Goal: Task Accomplishment & Management: Use online tool/utility

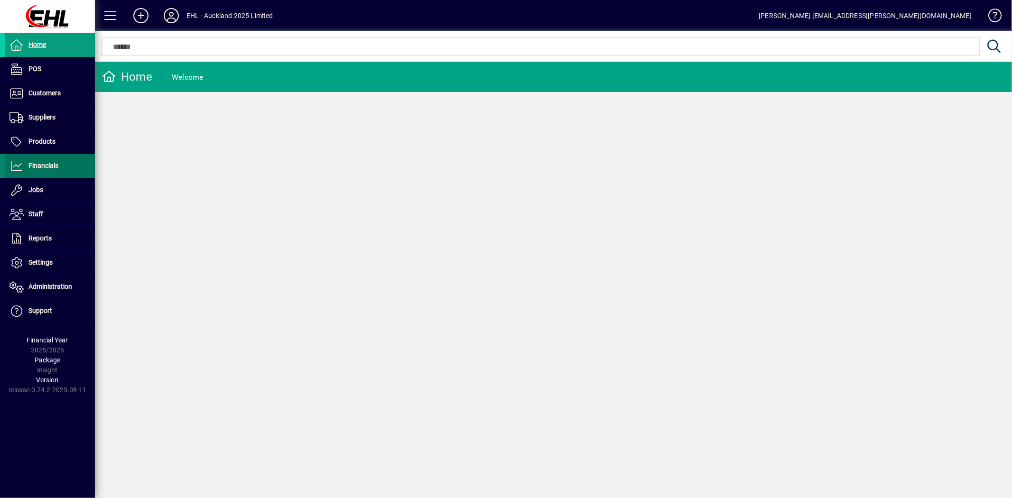
click at [54, 167] on span "Financials" at bounding box center [43, 166] width 30 height 8
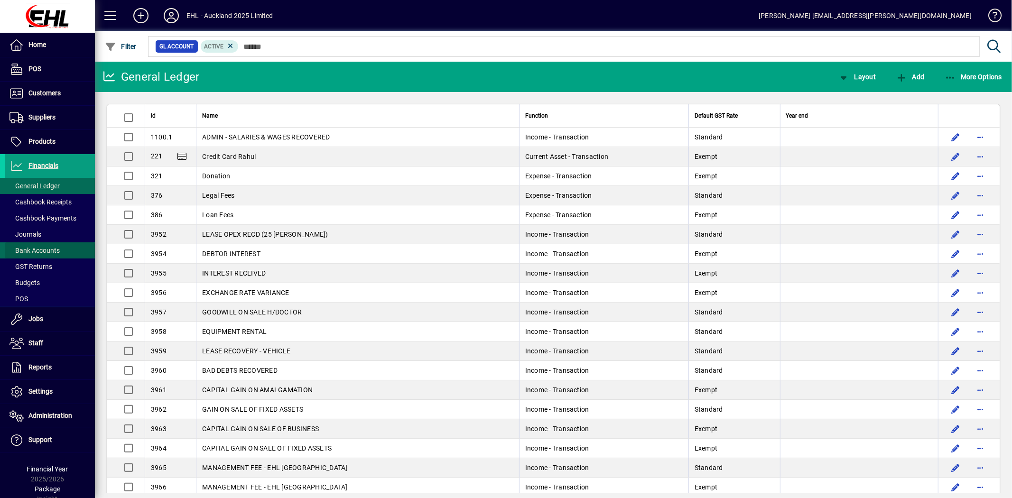
click at [50, 248] on span "Bank Accounts" at bounding box center [34, 251] width 50 height 8
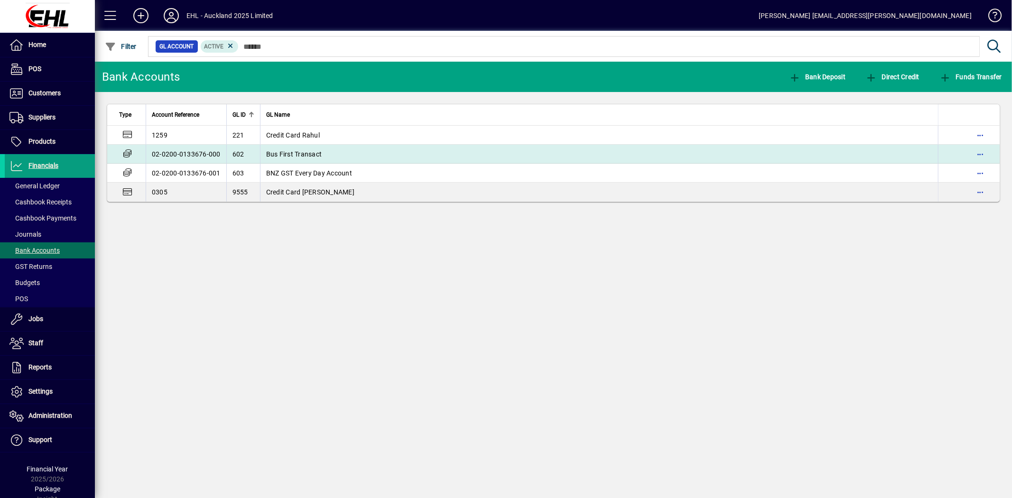
click at [289, 154] on span "Bus First Transact" at bounding box center [294, 154] width 56 height 8
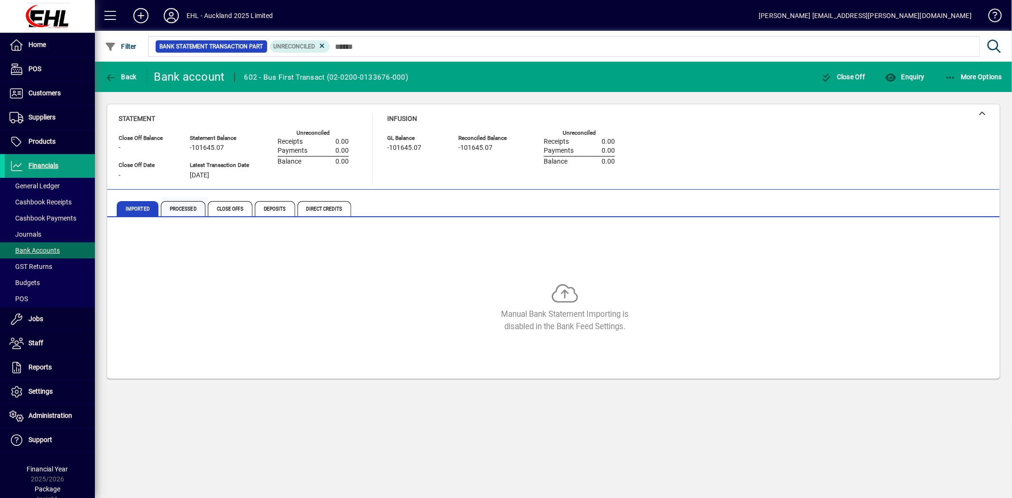
click at [187, 212] on span "Processed" at bounding box center [183, 208] width 45 height 15
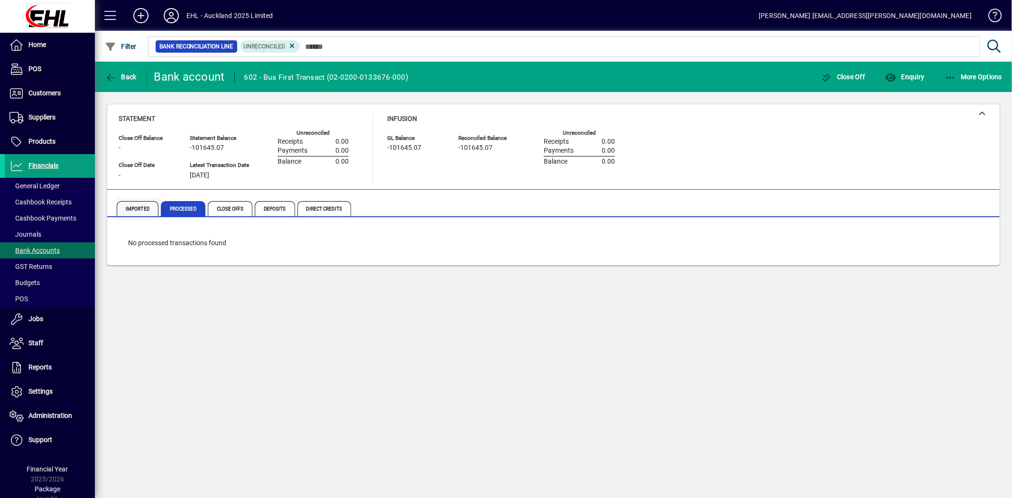
click at [133, 205] on span "Imported" at bounding box center [138, 208] width 42 height 15
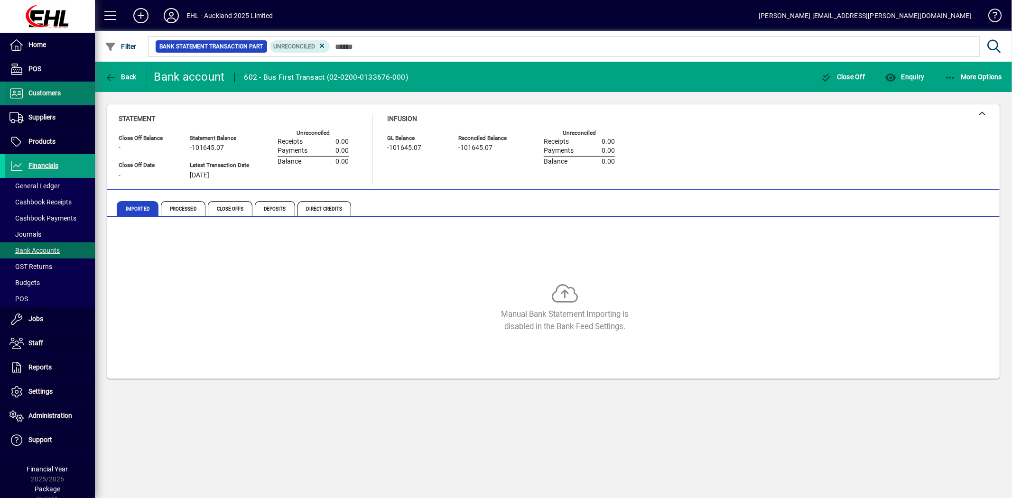
click at [32, 92] on span "Customers" at bounding box center [44, 93] width 32 height 8
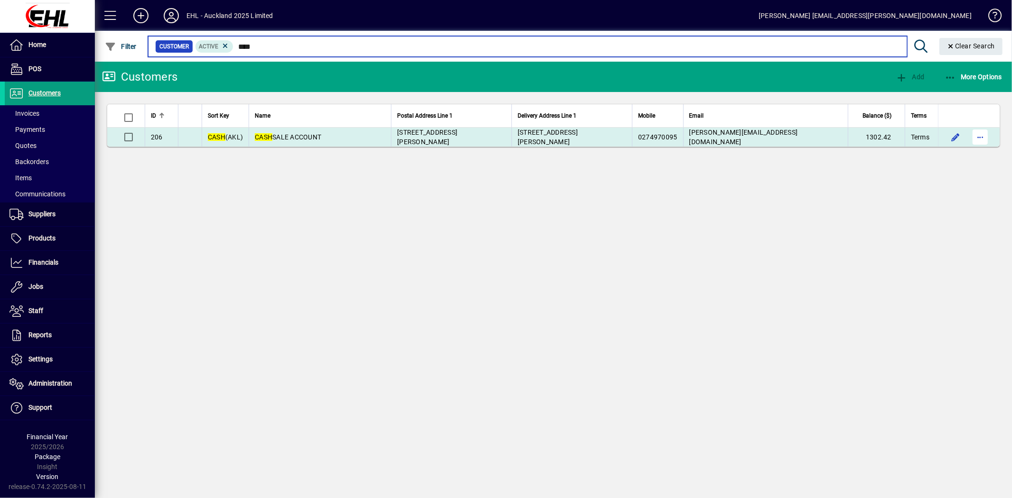
type input "****"
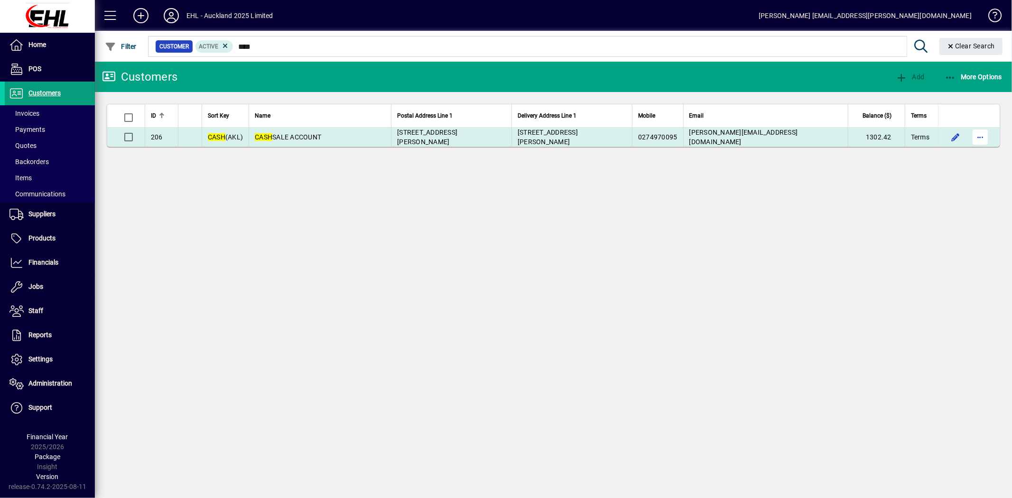
click at [976, 134] on span "button" at bounding box center [980, 137] width 23 height 23
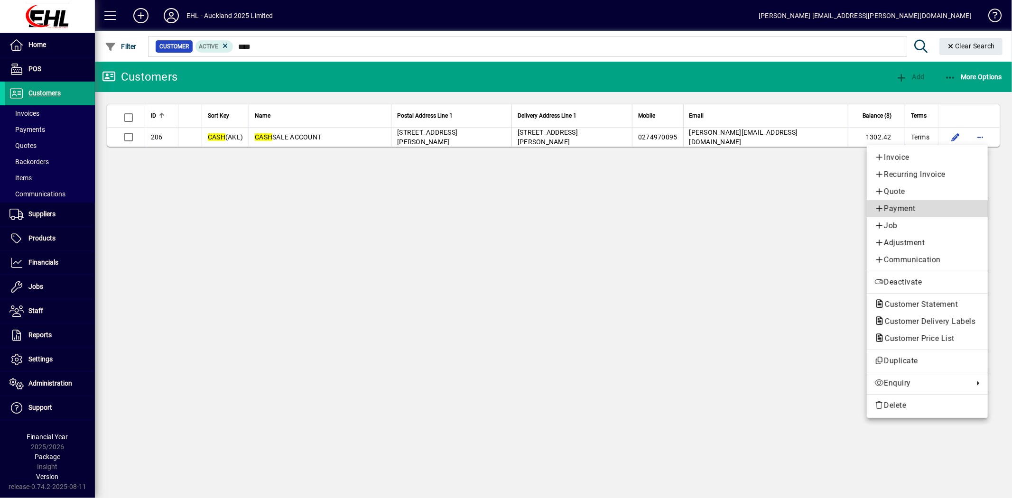
click at [903, 210] on span "Payment" at bounding box center [927, 208] width 106 height 11
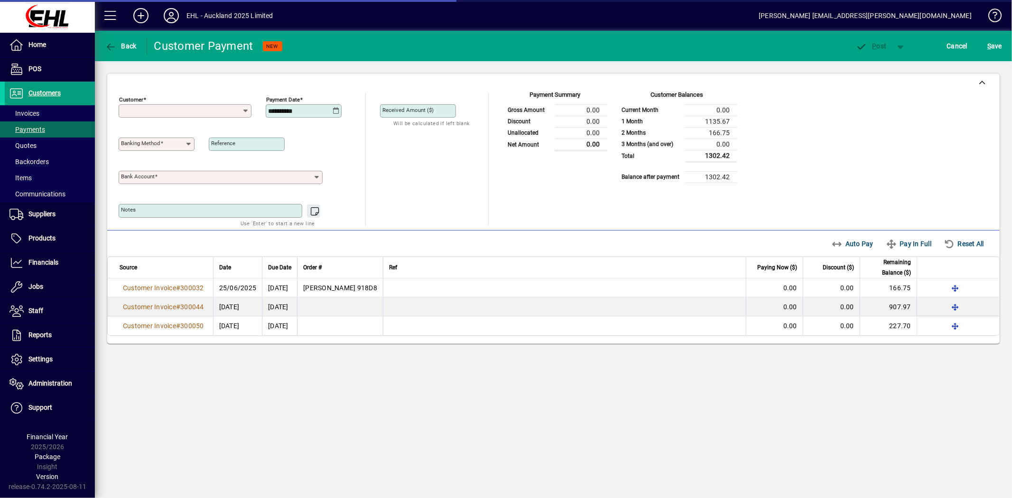
type input "**********"
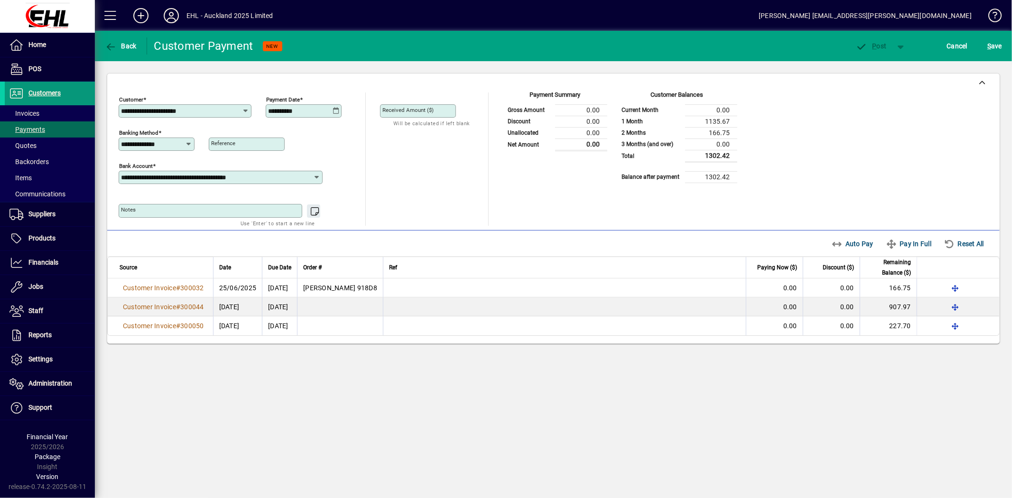
click at [55, 92] on span "Customers" at bounding box center [44, 93] width 32 height 8
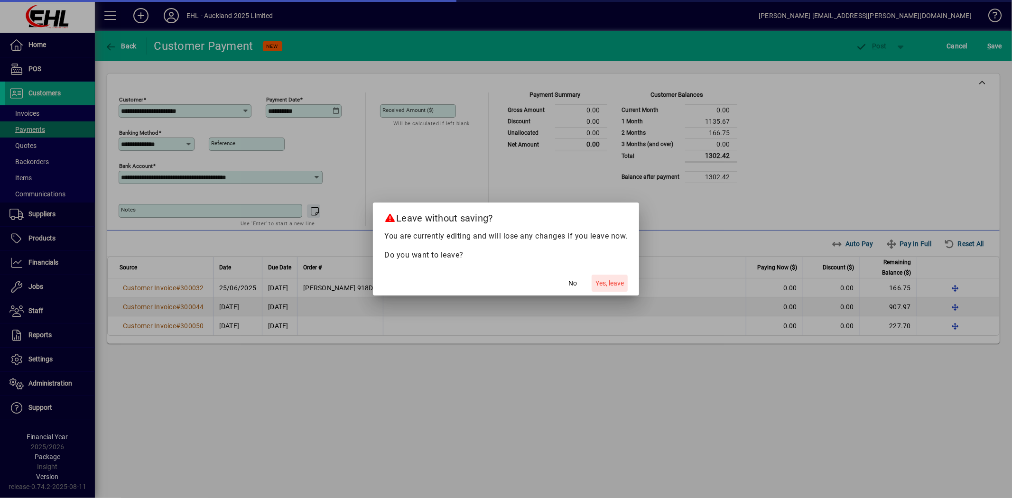
click at [618, 285] on span "Yes, leave" at bounding box center [609, 283] width 28 height 10
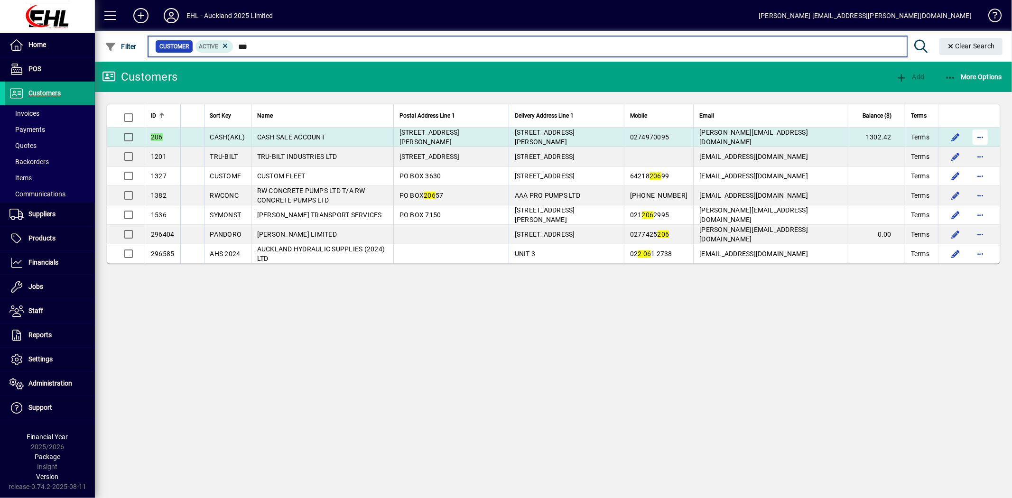
type input "***"
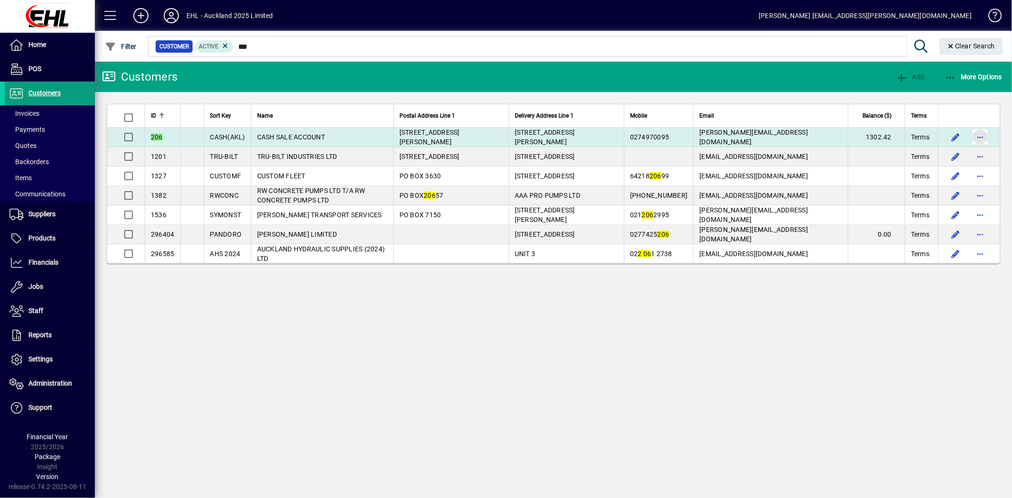
click at [979, 138] on span "button" at bounding box center [980, 137] width 23 height 23
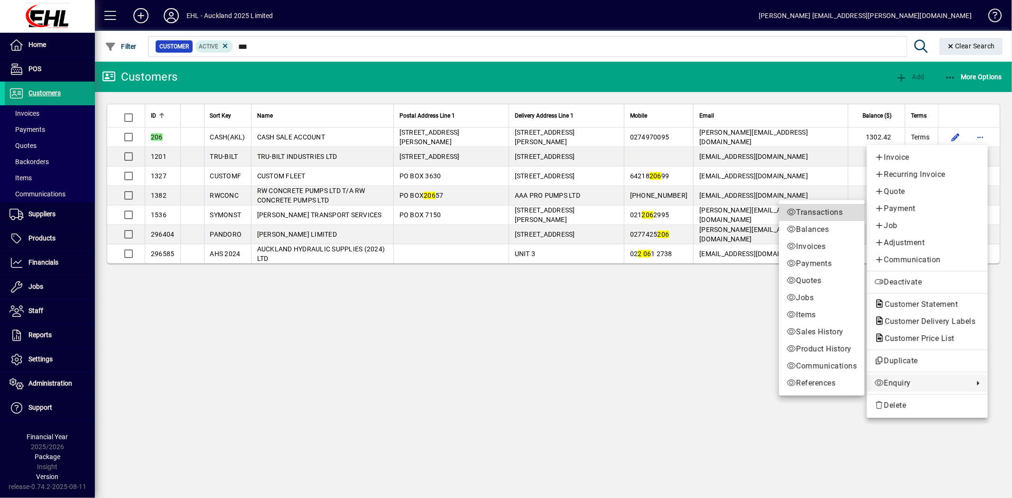
click at [816, 212] on span "Transactions" at bounding box center [821, 212] width 70 height 11
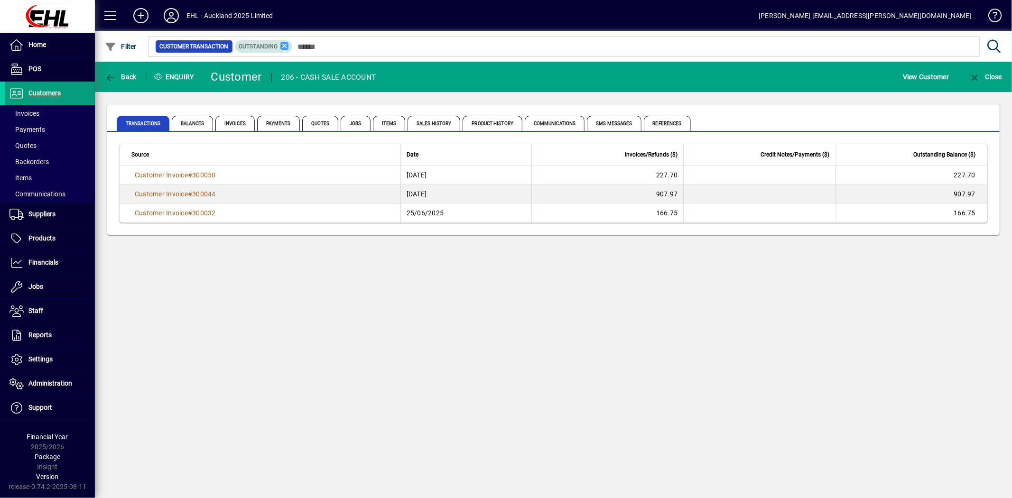
click at [286, 44] on icon at bounding box center [284, 46] width 9 height 9
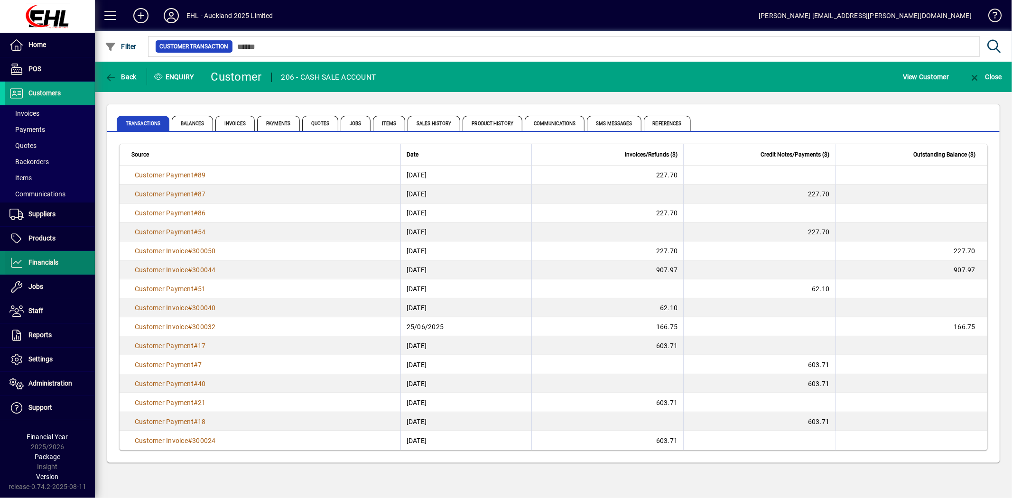
click at [55, 266] on span "Financials" at bounding box center [43, 263] width 30 height 8
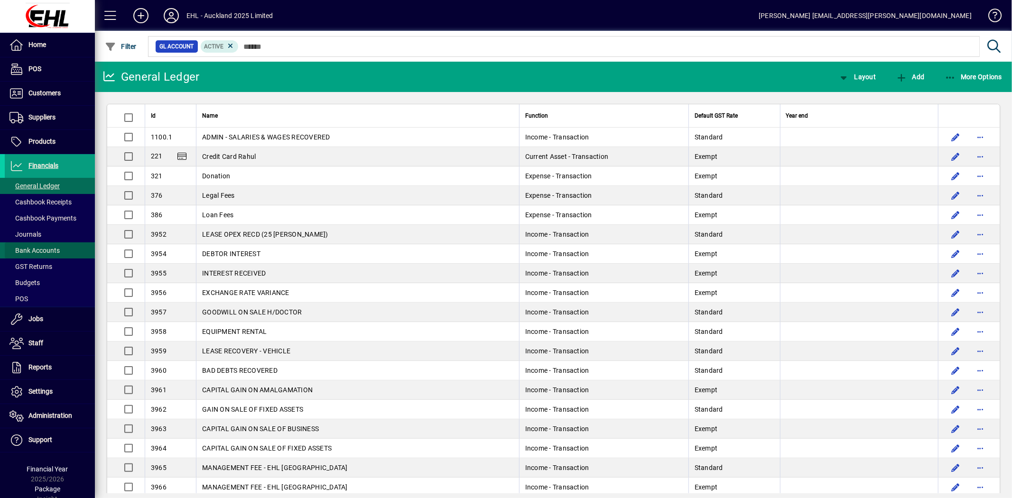
click at [52, 251] on span "Bank Accounts" at bounding box center [34, 251] width 50 height 8
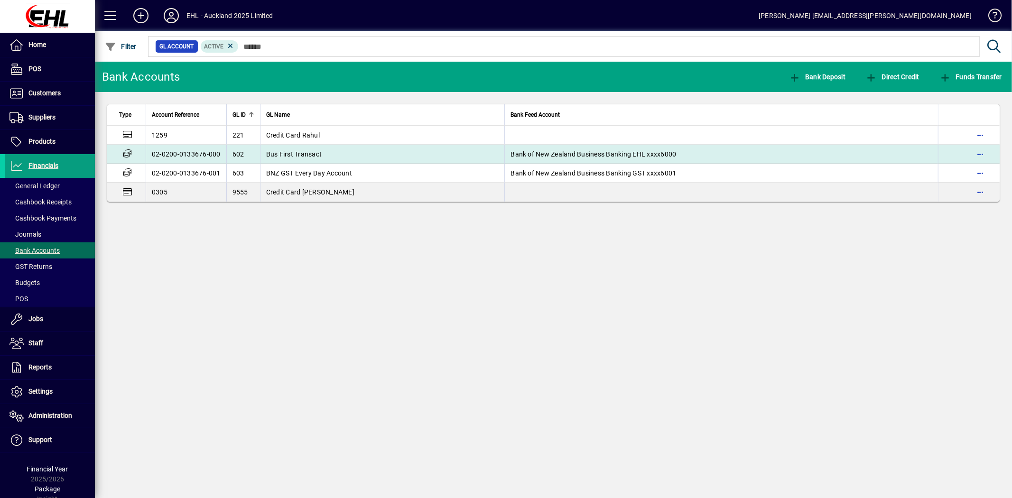
click at [304, 151] on span "Bus First Transact" at bounding box center [294, 154] width 56 height 8
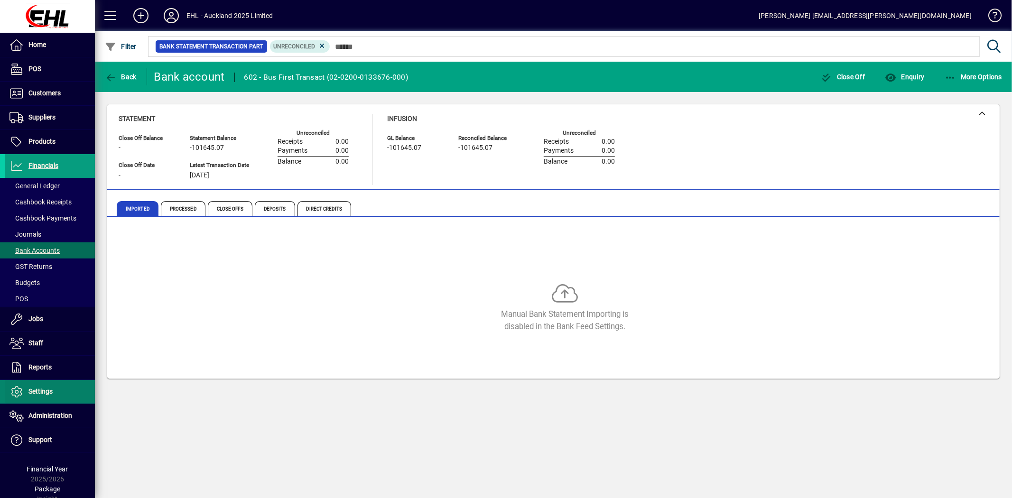
click at [57, 389] on span at bounding box center [50, 391] width 90 height 23
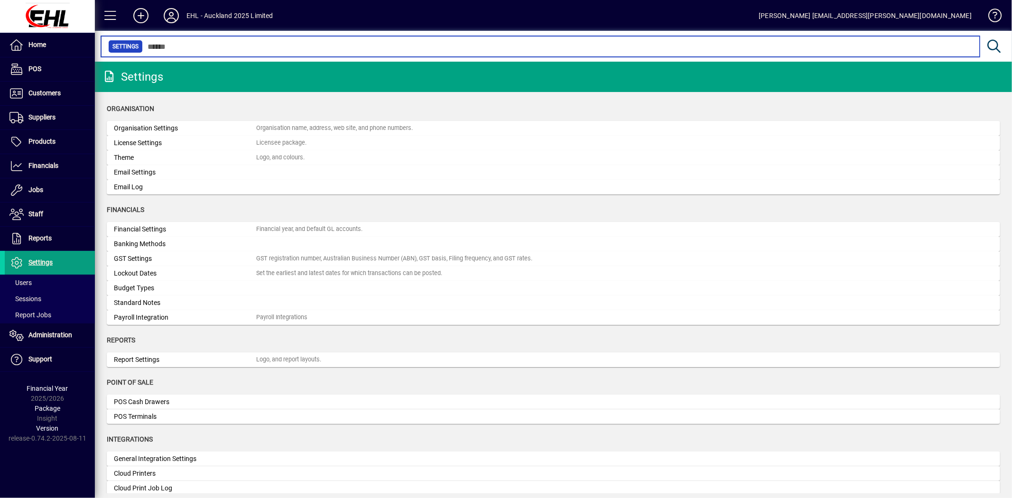
click at [176, 46] on input "text" at bounding box center [557, 46] width 829 height 13
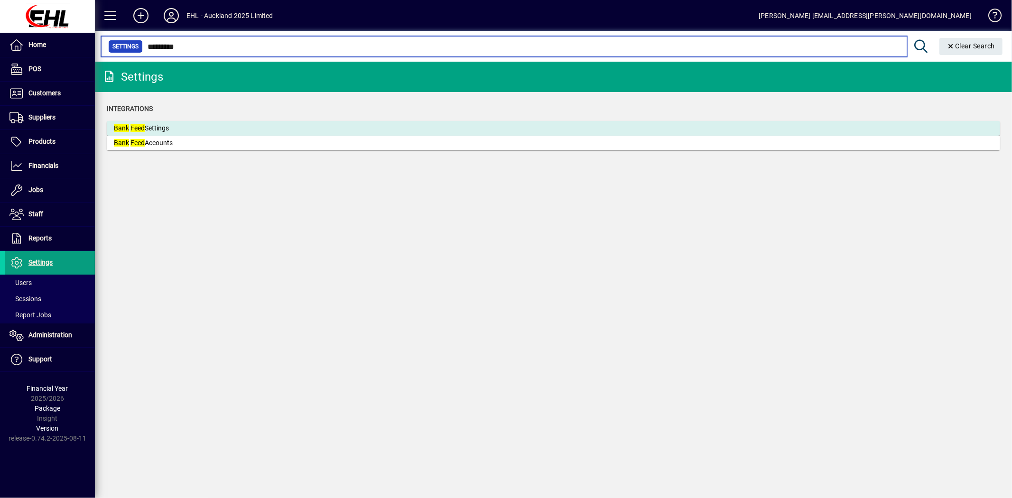
type input "*********"
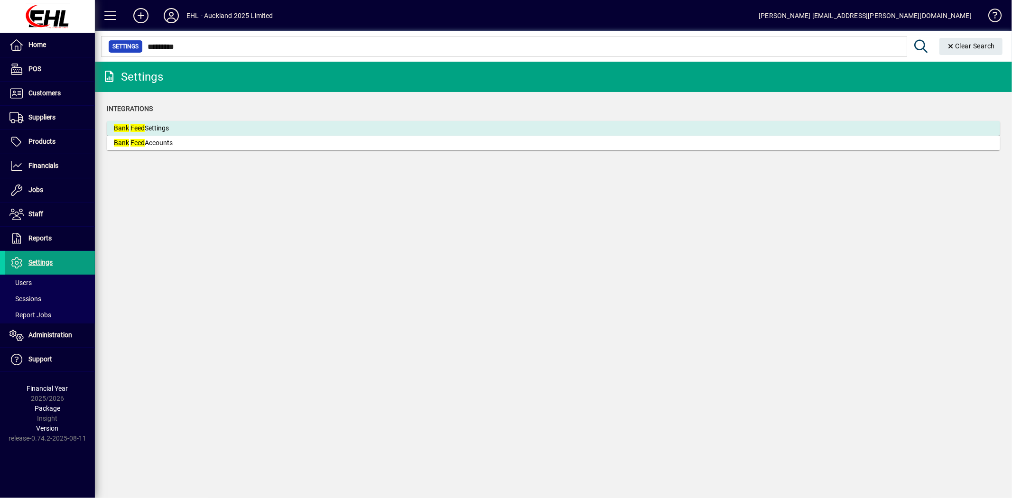
click at [168, 127] on div "Bank Feed Settings" at bounding box center [185, 128] width 142 height 10
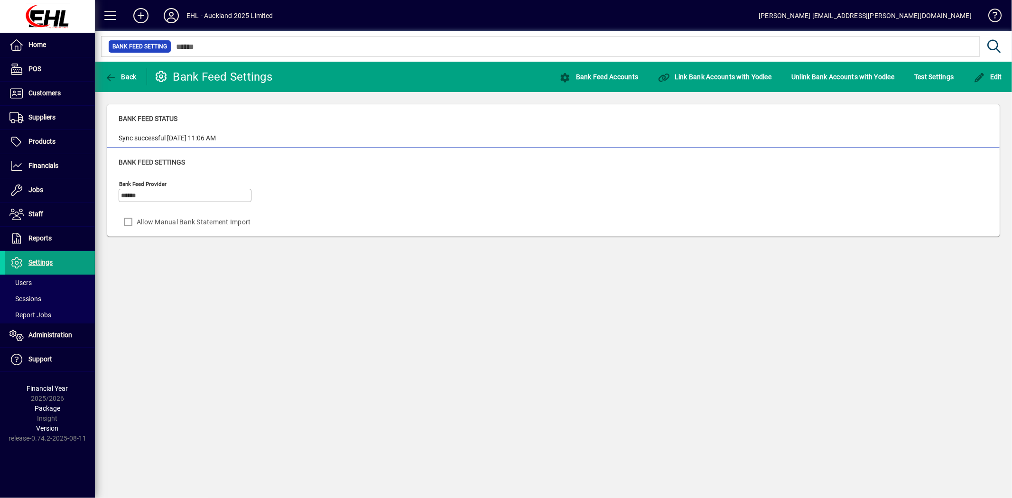
click at [127, 225] on div "Allow Manual Bank Statement Import" at bounding box center [185, 221] width 133 height 19
click at [115, 70] on span "button" at bounding box center [120, 76] width 37 height 23
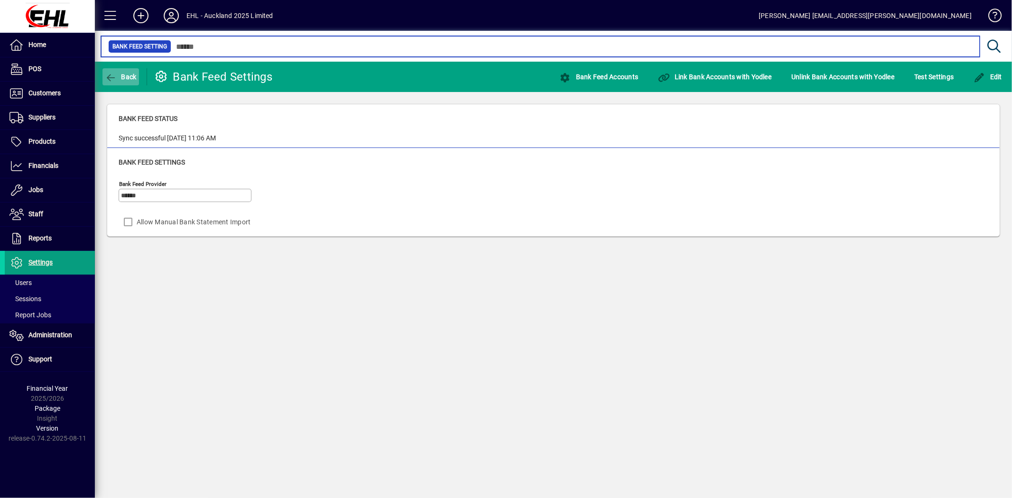
type input "*********"
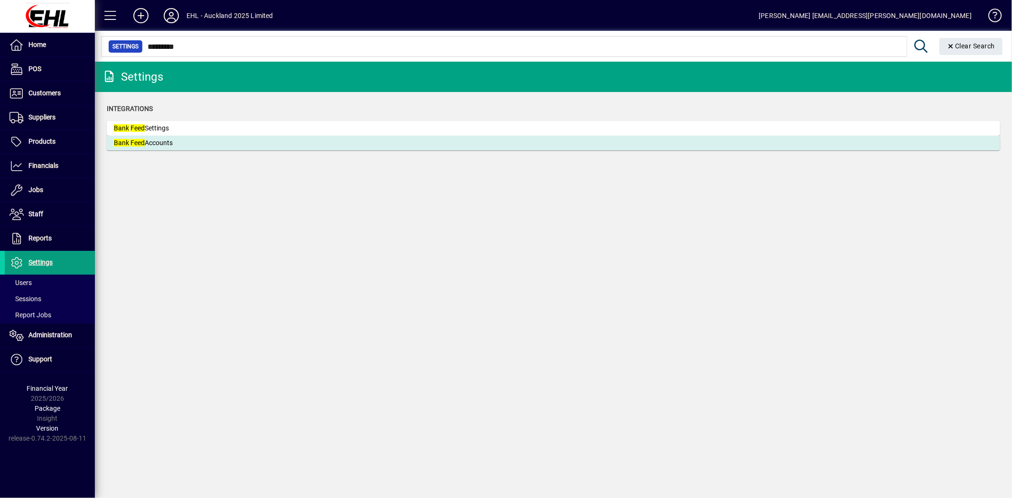
click at [121, 141] on em "Bank" at bounding box center [121, 143] width 15 height 8
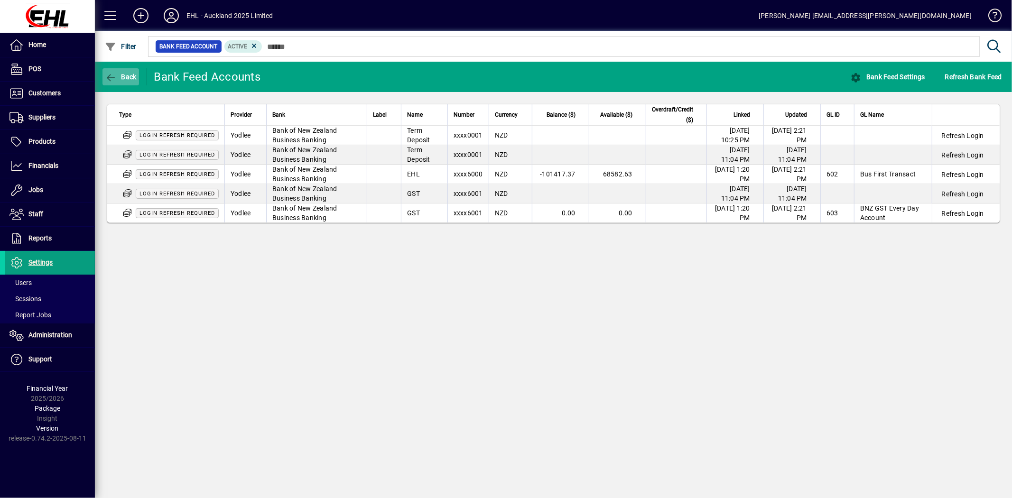
click at [117, 72] on span "button" at bounding box center [120, 76] width 37 height 23
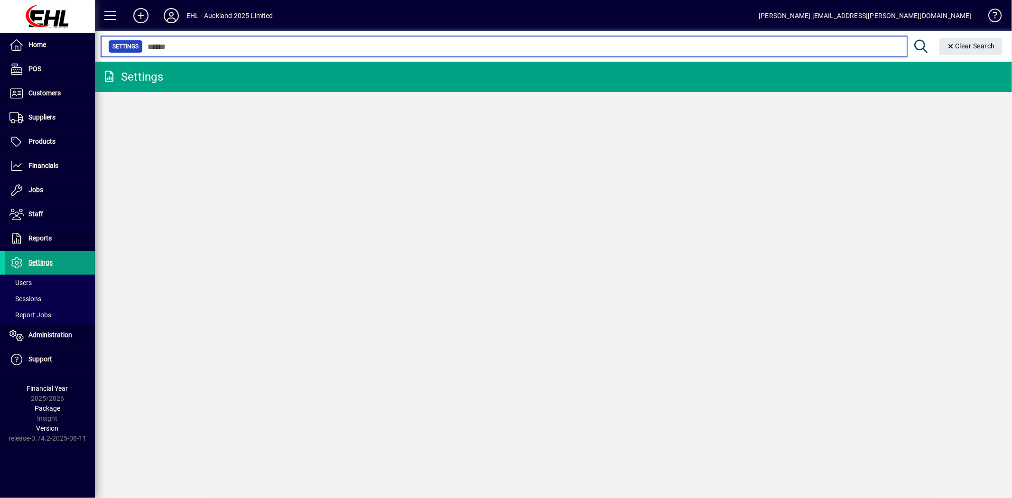
type input "*********"
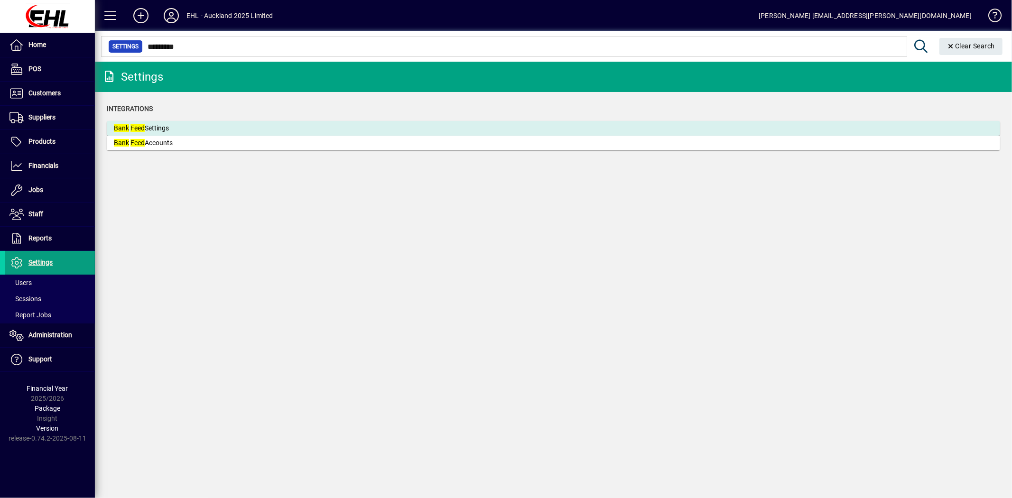
click at [149, 125] on div "Bank Feed Settings" at bounding box center [185, 128] width 142 height 10
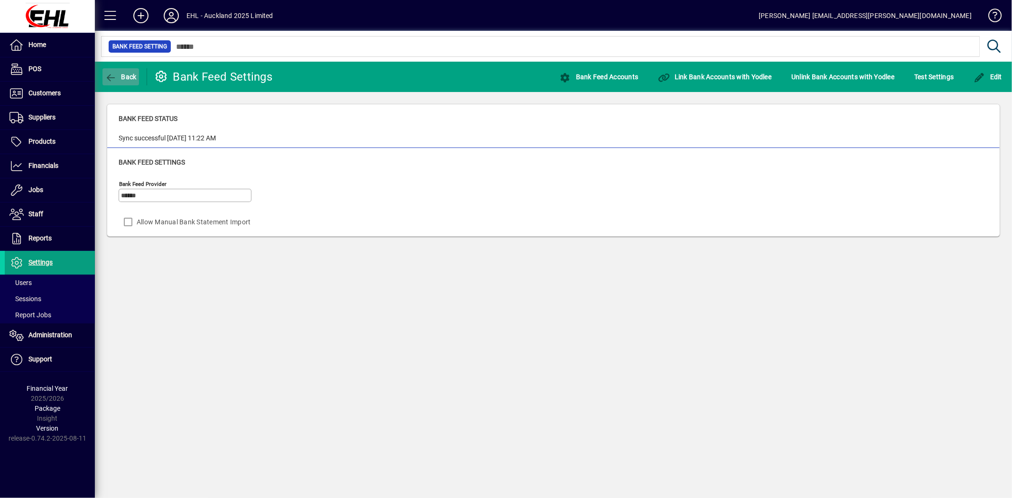
click at [120, 73] on span "Back" at bounding box center [121, 77] width 32 height 8
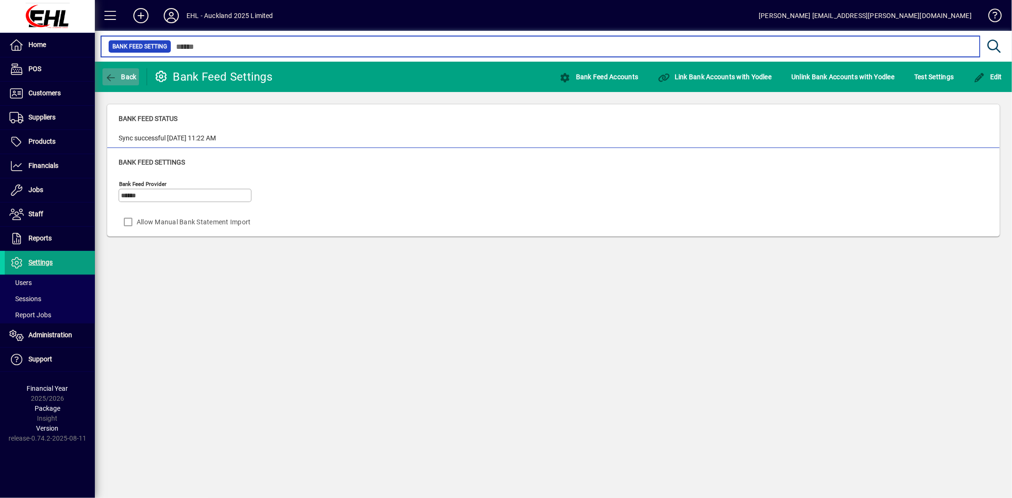
type input "*********"
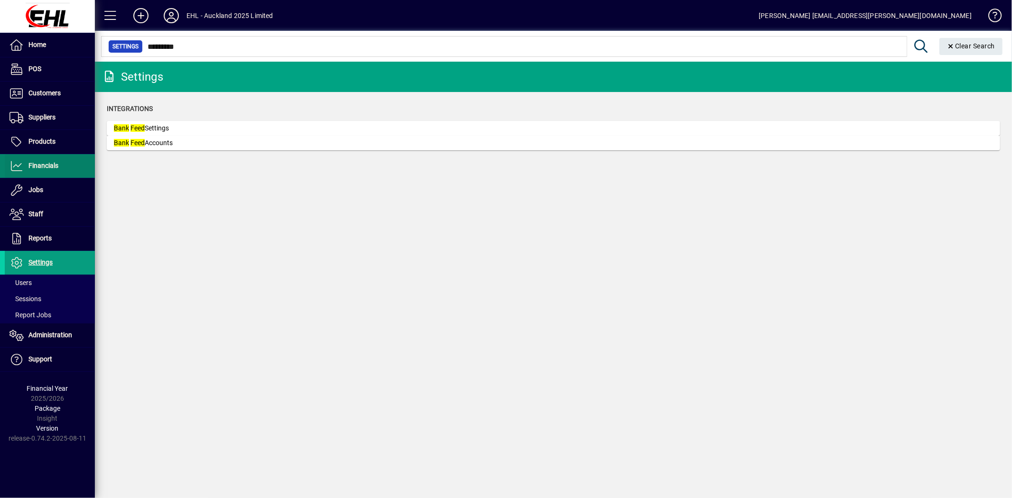
click at [54, 163] on span "Financials" at bounding box center [43, 166] width 30 height 8
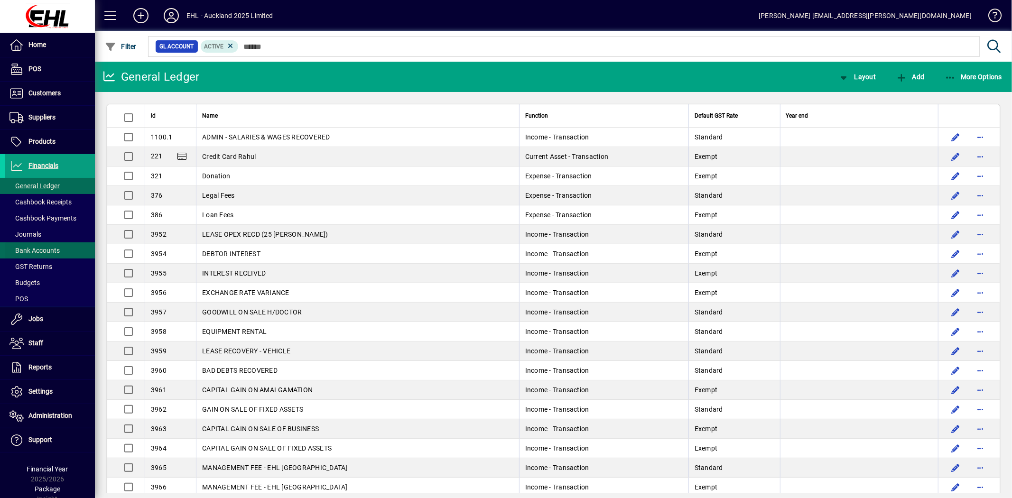
click at [48, 247] on span "Bank Accounts" at bounding box center [34, 251] width 50 height 8
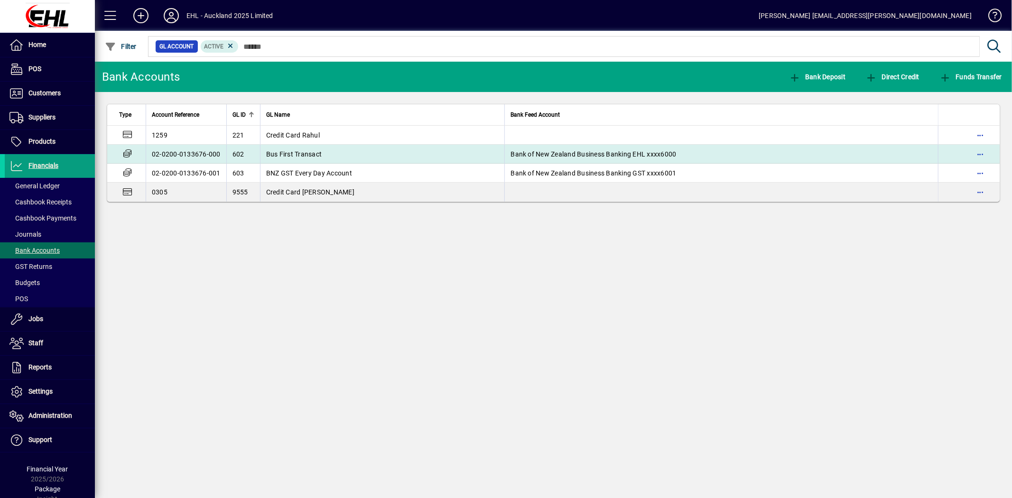
click at [283, 149] on td "Bus First Transact" at bounding box center [382, 154] width 245 height 19
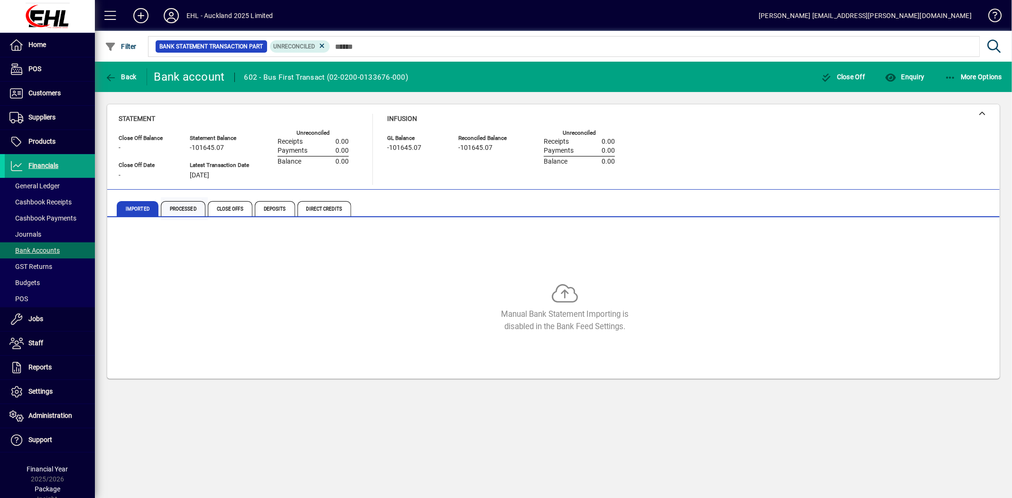
click at [175, 211] on span "Processed" at bounding box center [183, 208] width 45 height 15
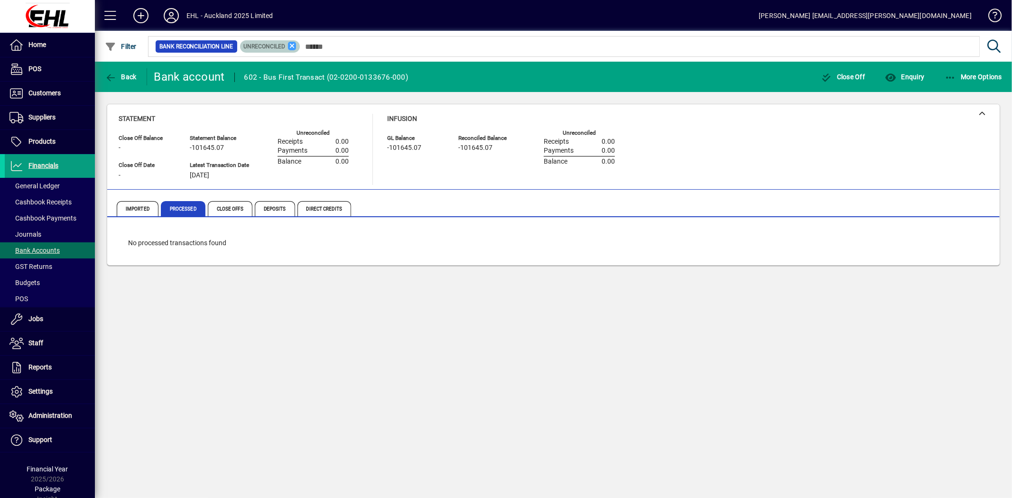
click at [290, 44] on icon at bounding box center [292, 46] width 9 height 9
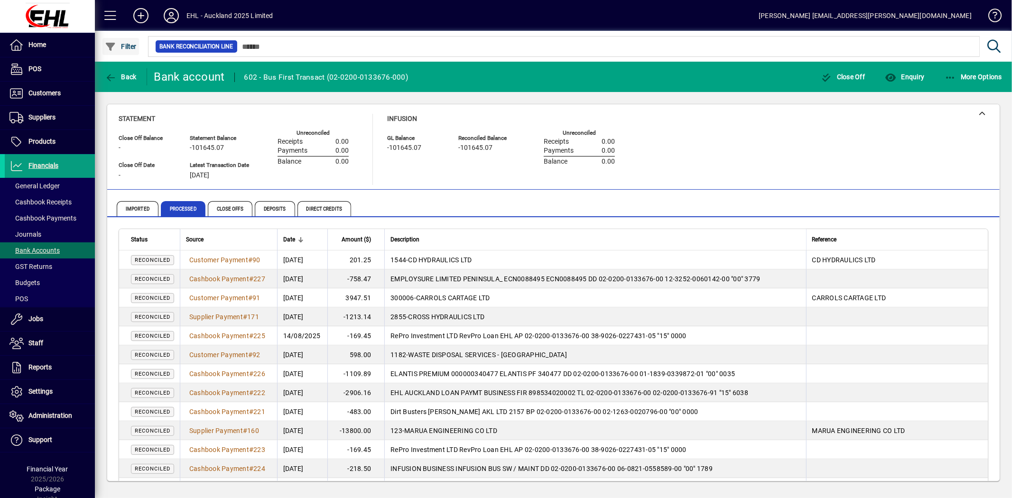
click at [125, 43] on span "Filter" at bounding box center [121, 47] width 32 height 8
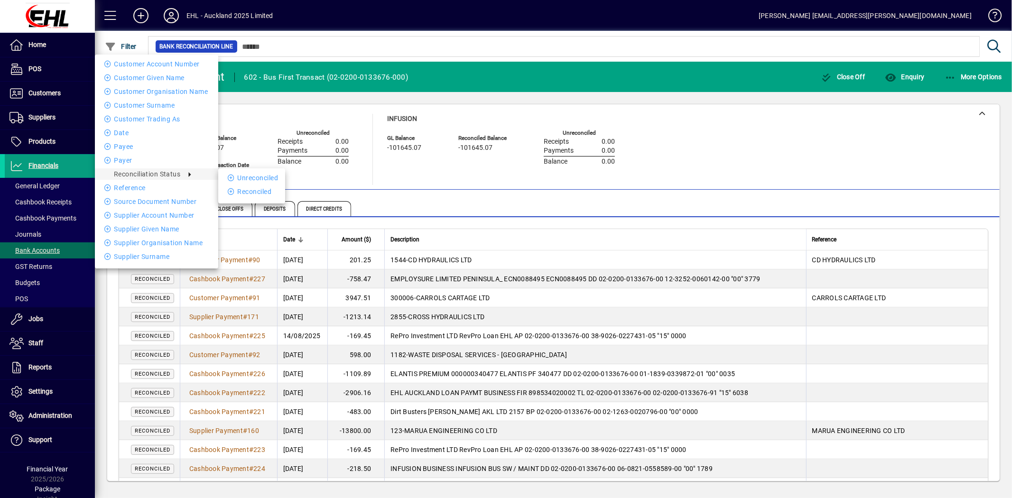
click at [321, 180] on div at bounding box center [506, 249] width 1012 height 498
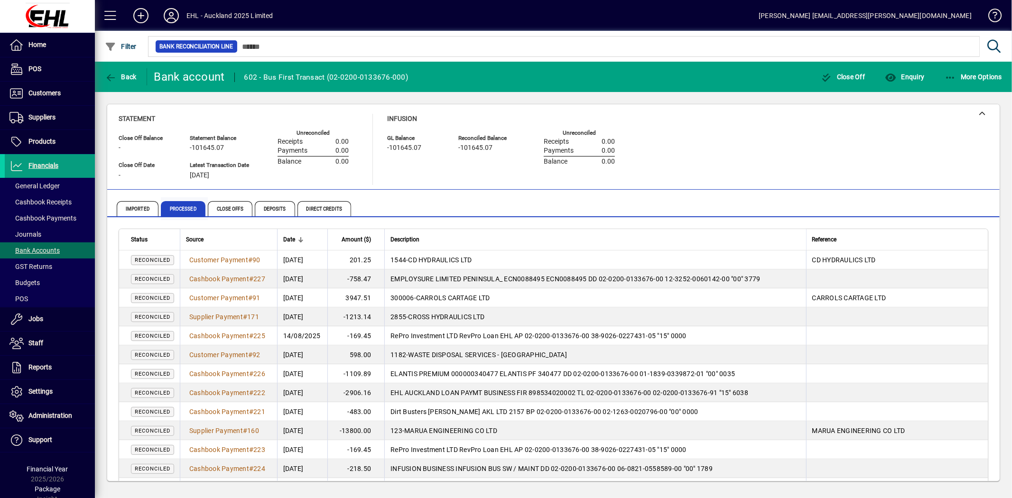
click at [183, 207] on span "Processed" at bounding box center [183, 208] width 45 height 15
click at [129, 46] on span "Filter" at bounding box center [121, 47] width 32 height 8
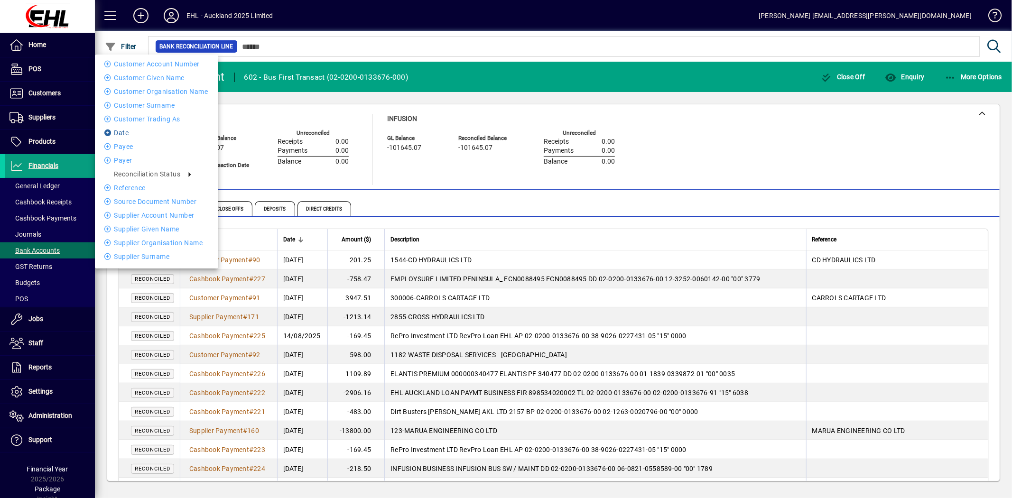
click at [120, 131] on li "Date" at bounding box center [156, 132] width 123 height 11
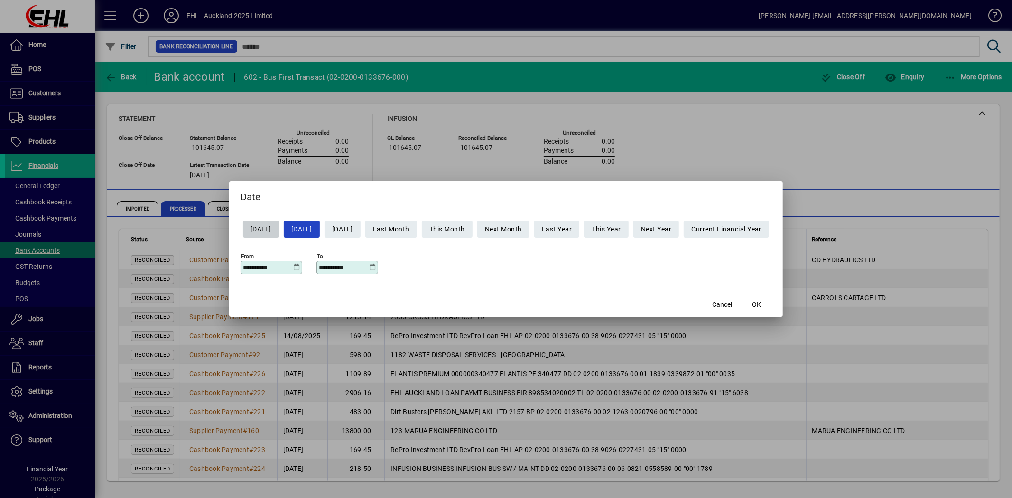
click at [293, 266] on icon at bounding box center [296, 268] width 7 height 8
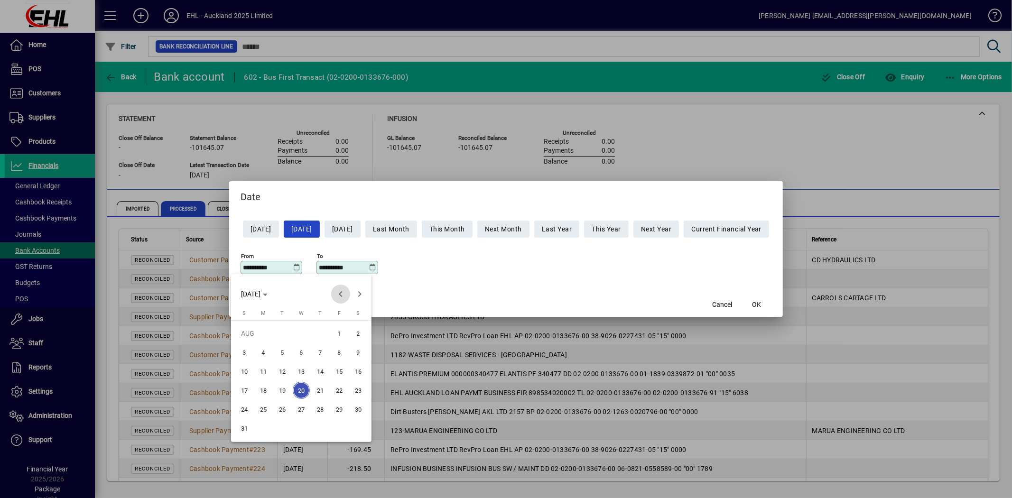
click at [338, 294] on span "Previous month" at bounding box center [340, 294] width 19 height 19
click at [319, 389] on span "17" at bounding box center [320, 390] width 17 height 17
type input "**********"
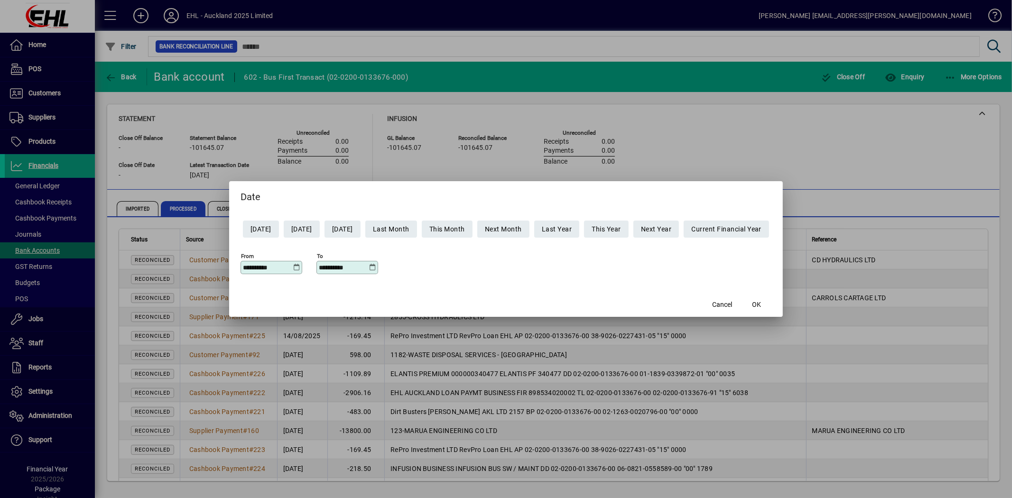
click at [369, 267] on icon at bounding box center [372, 268] width 7 height 8
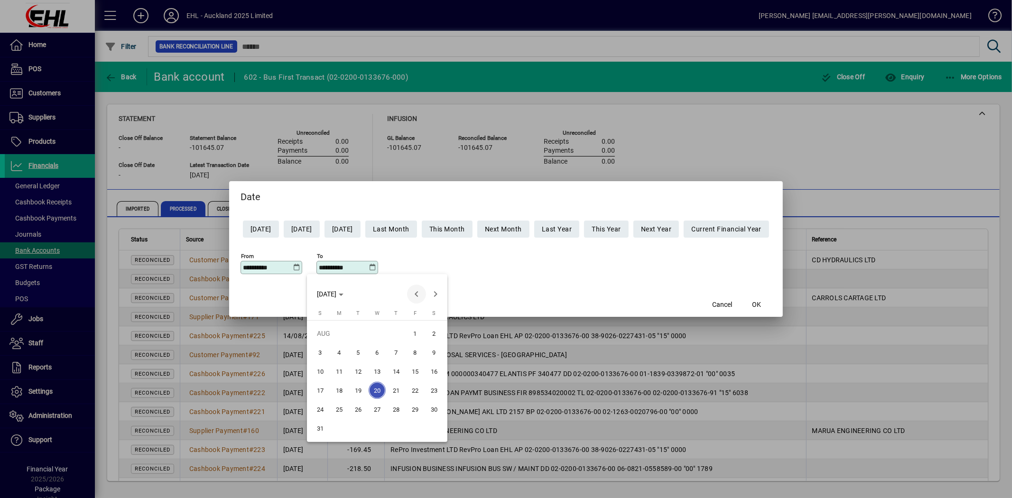
click at [415, 293] on span "Previous month" at bounding box center [416, 294] width 19 height 19
click at [395, 388] on span "17" at bounding box center [396, 390] width 17 height 17
type input "**********"
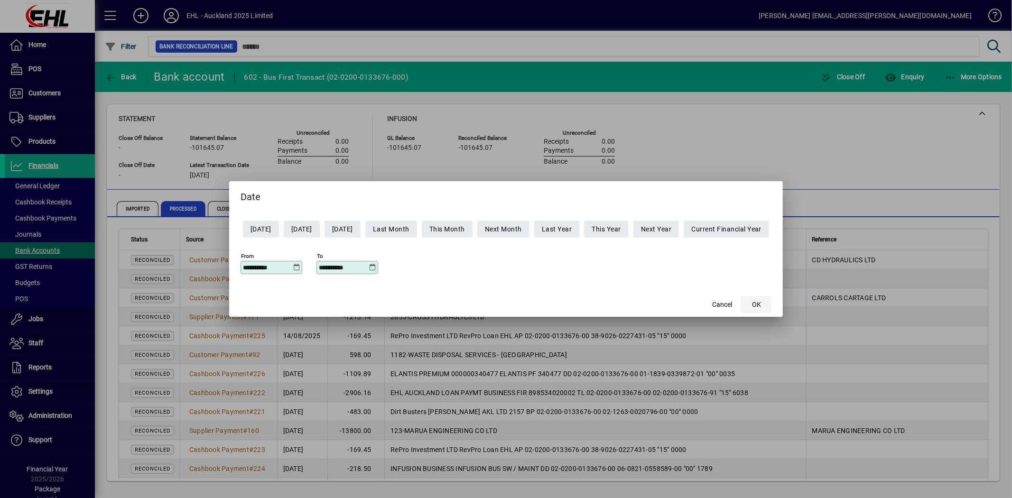
click at [761, 302] on span "OK" at bounding box center [756, 305] width 9 height 10
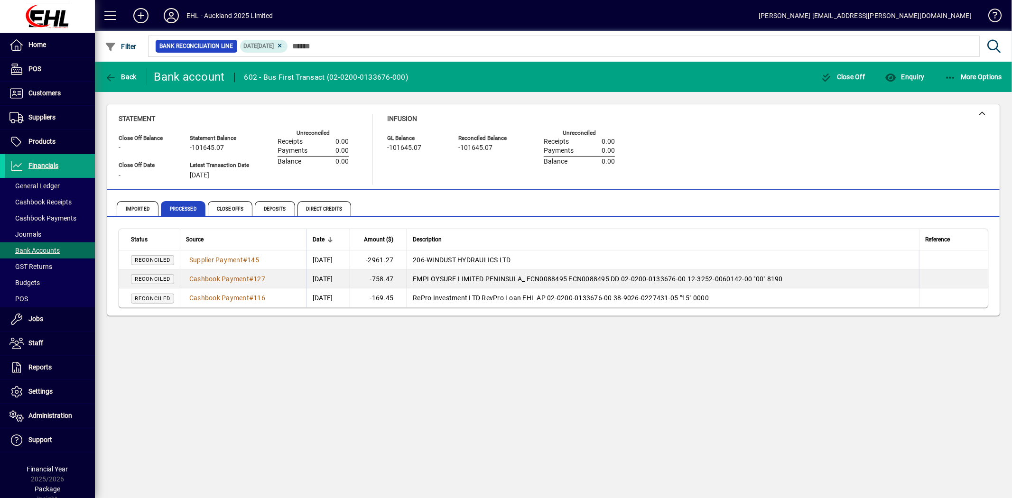
click at [172, 13] on icon at bounding box center [171, 15] width 19 height 15
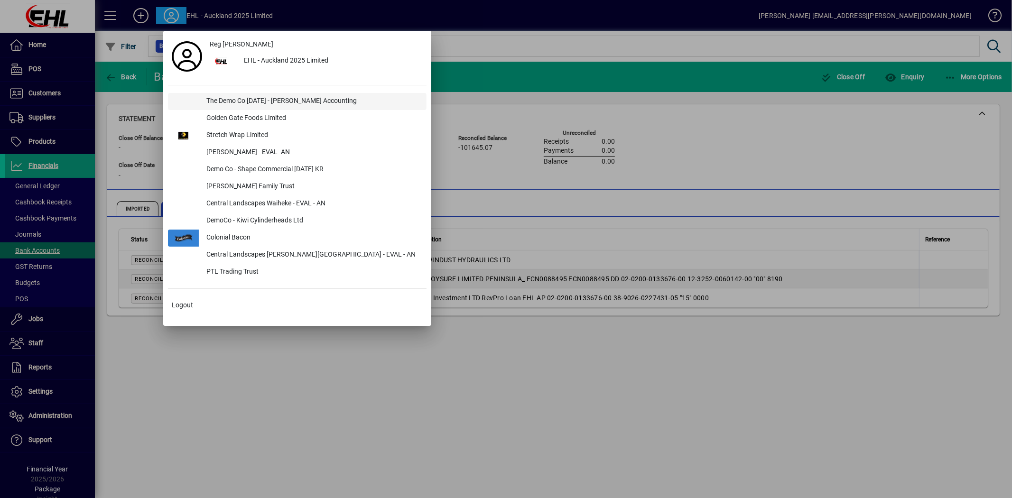
click at [248, 96] on div "The Demo Co [DATE] - [PERSON_NAME] Accounting" at bounding box center [313, 101] width 228 height 17
